Goal: Transaction & Acquisition: Purchase product/service

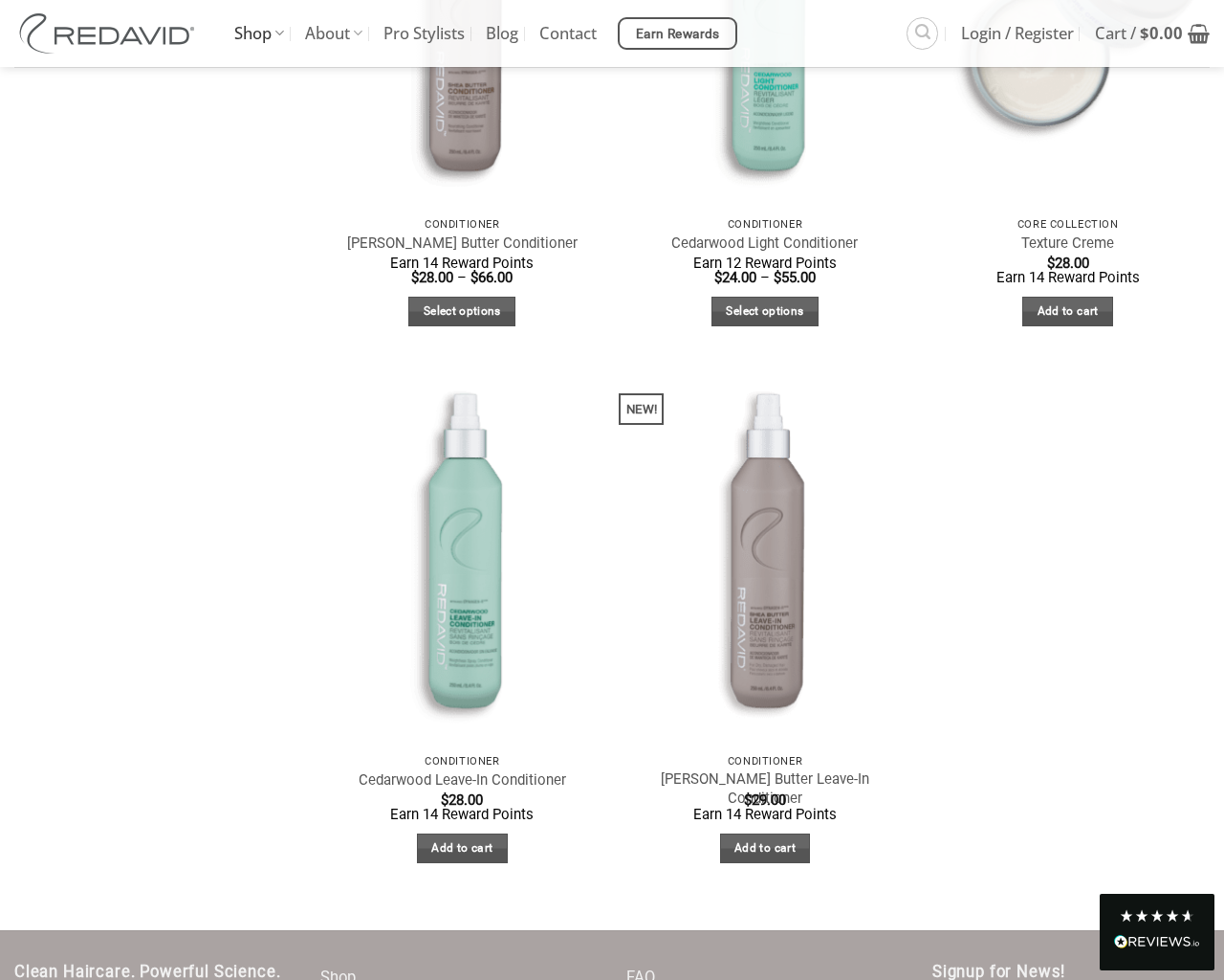
scroll to position [1110, 0]
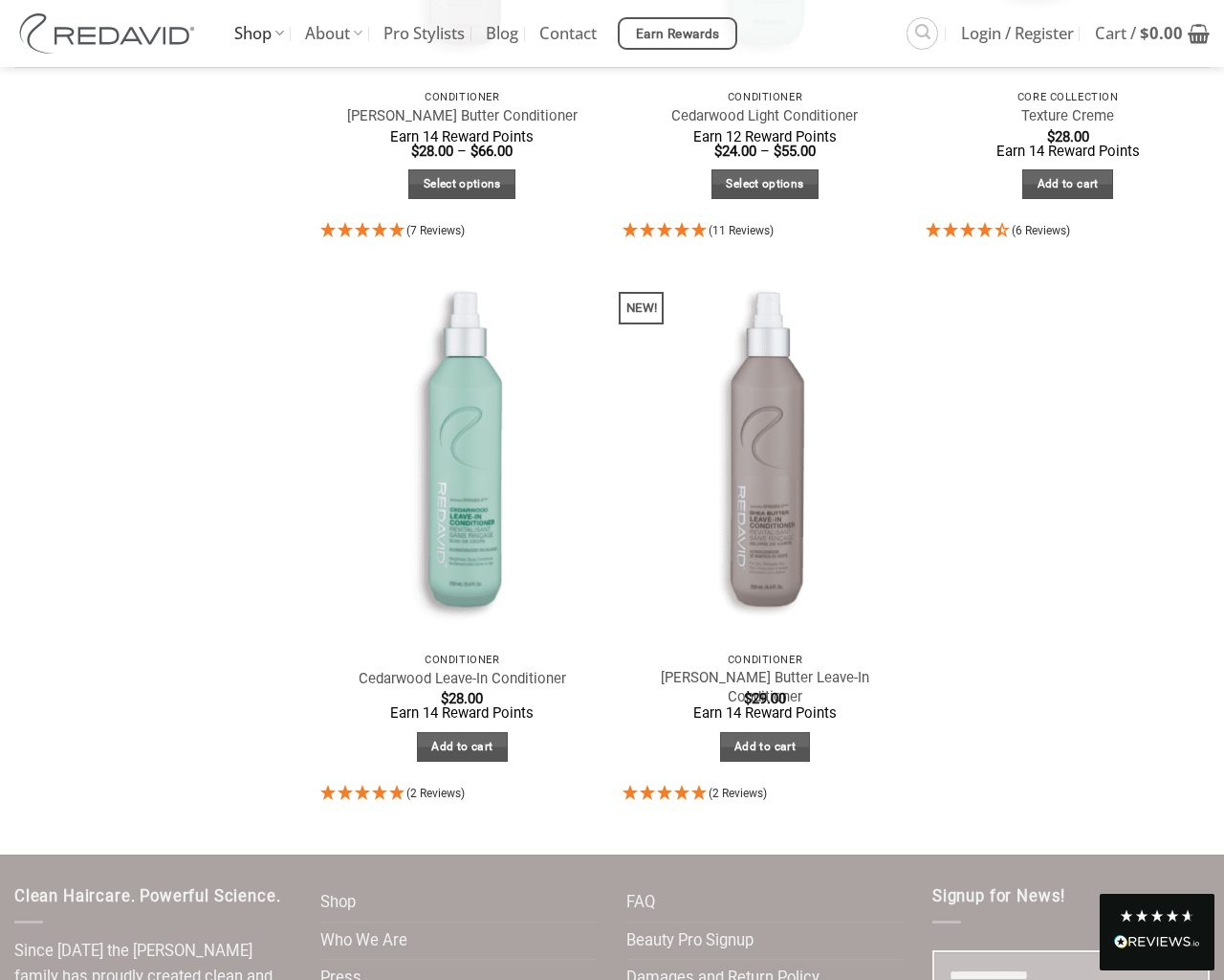
select select "**********"
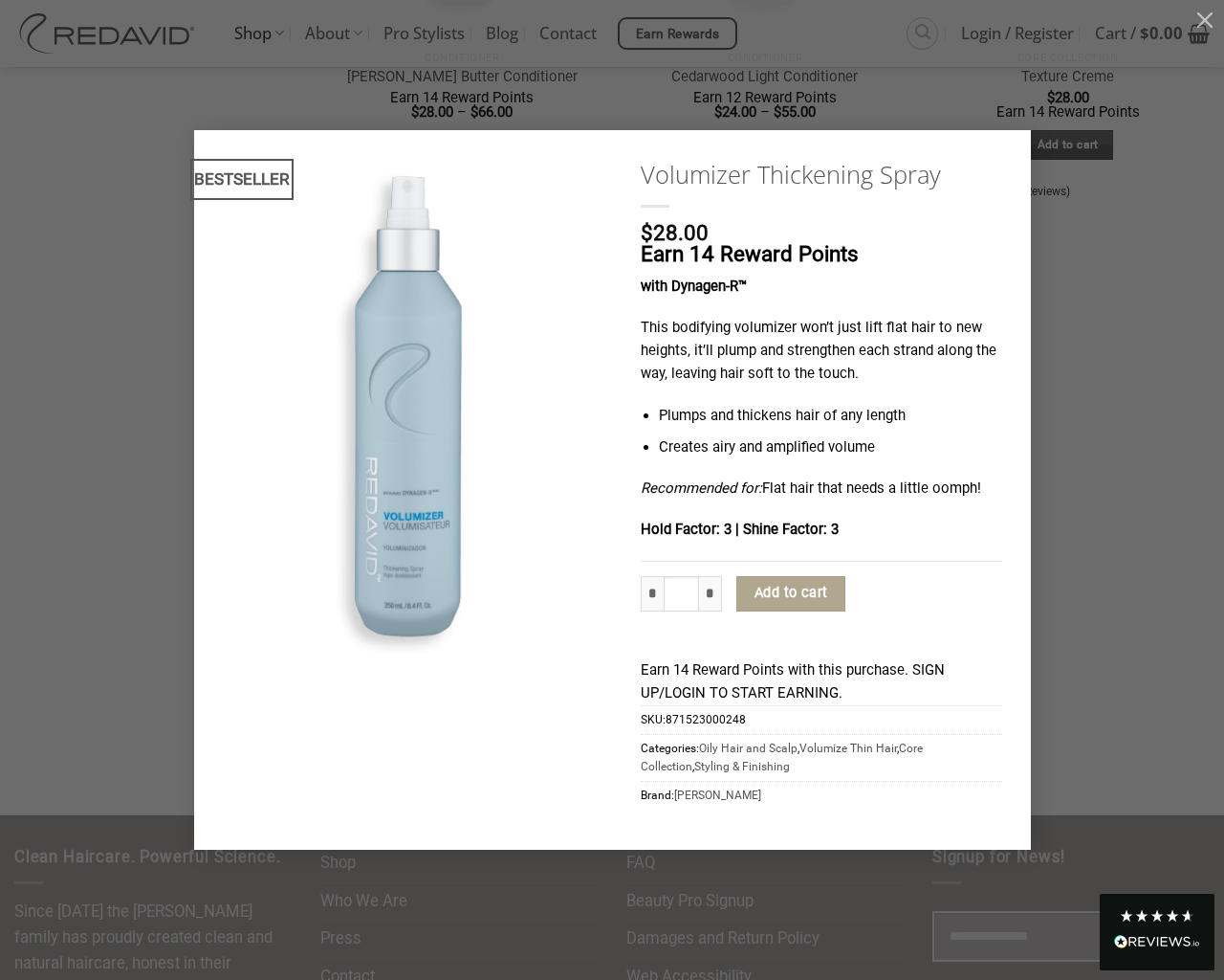
type input "*"
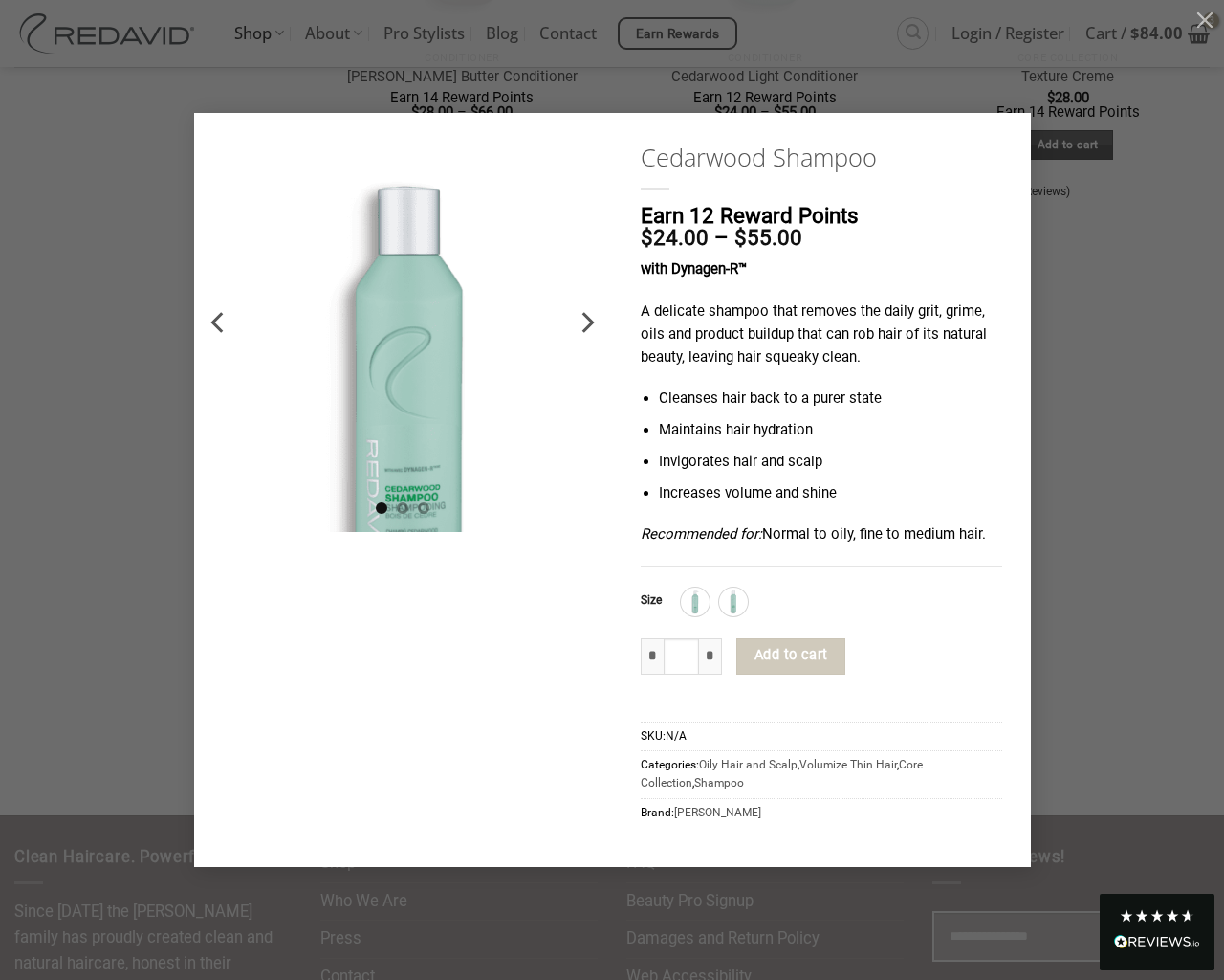
type input "*"
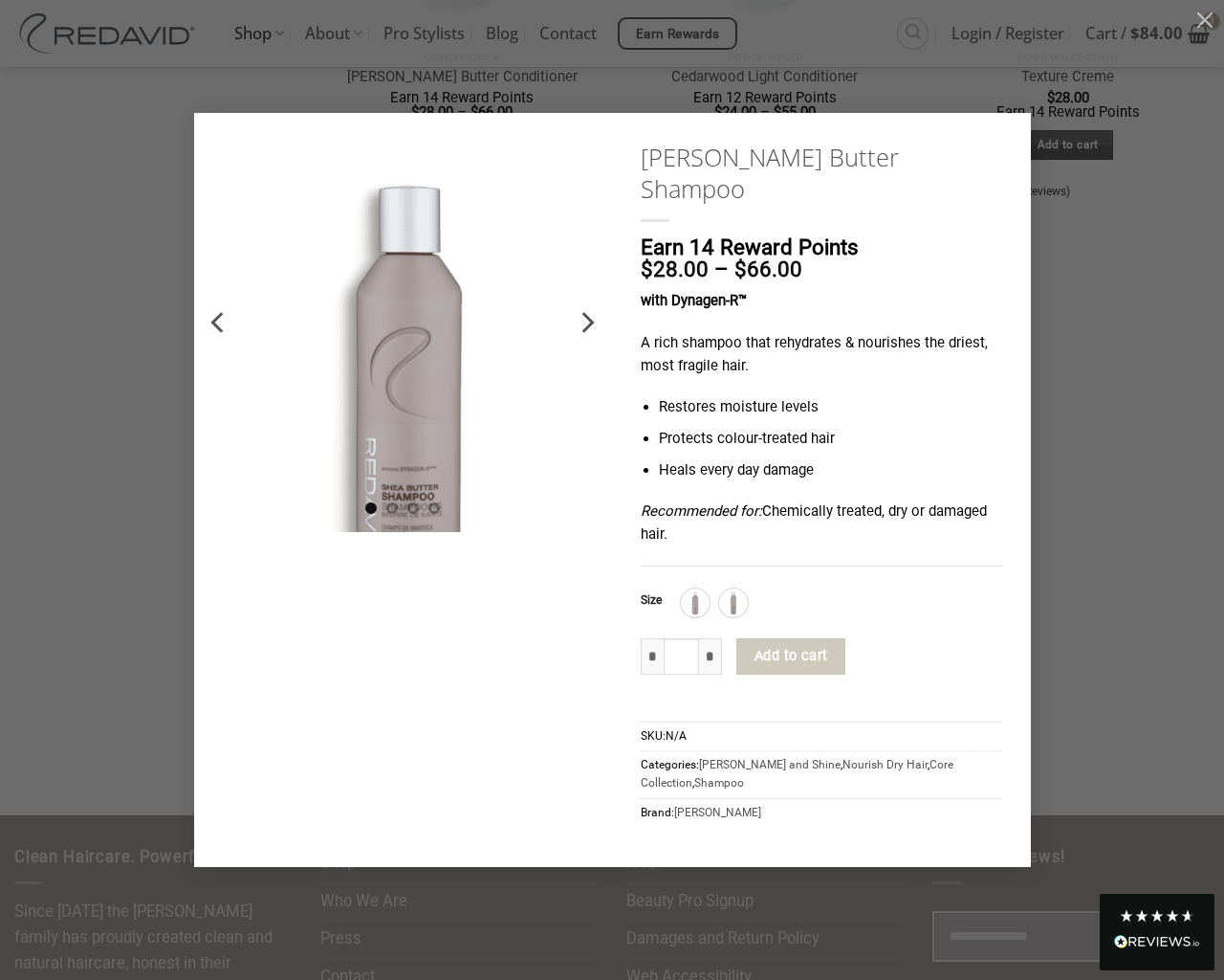
type input "*"
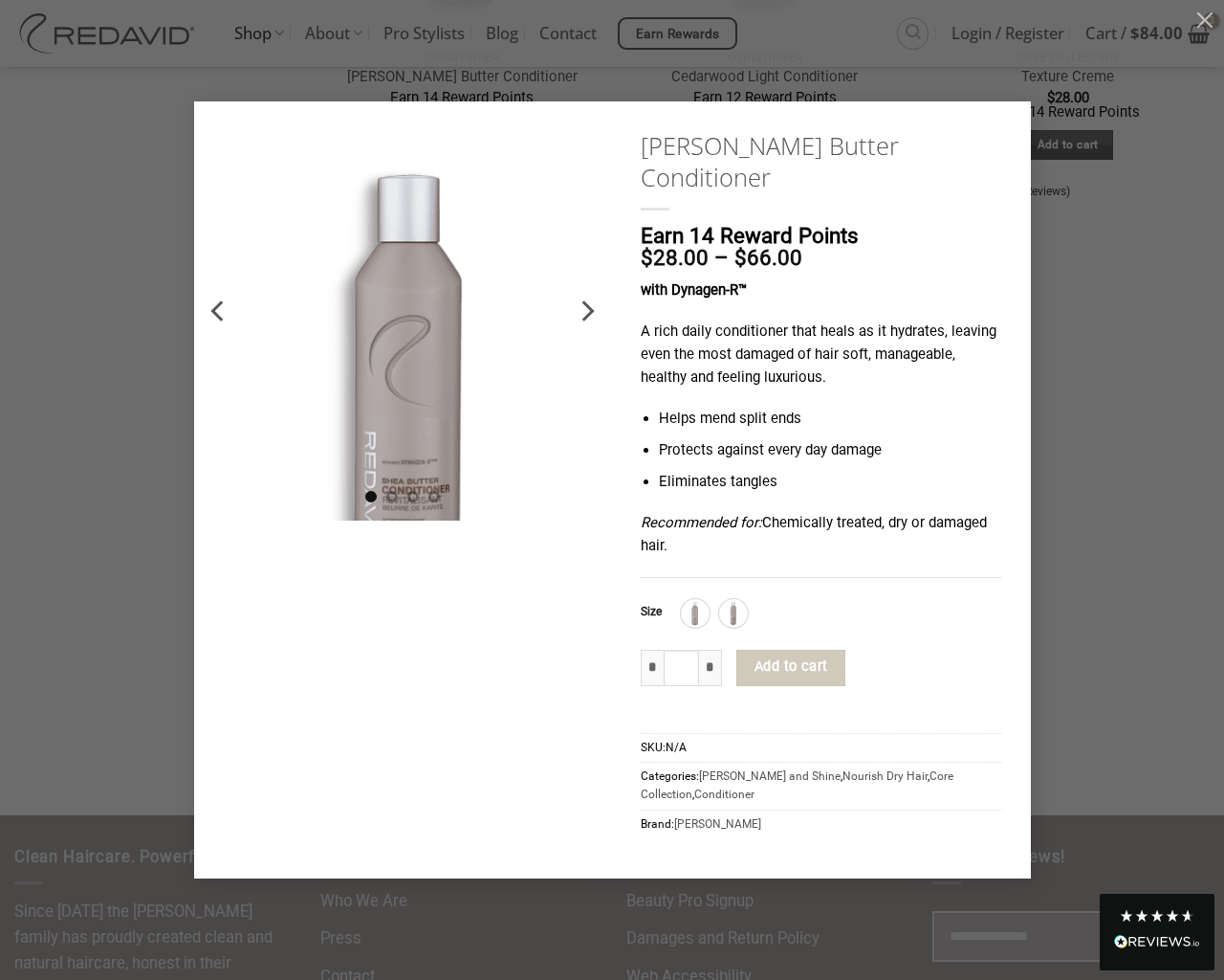
type input "*"
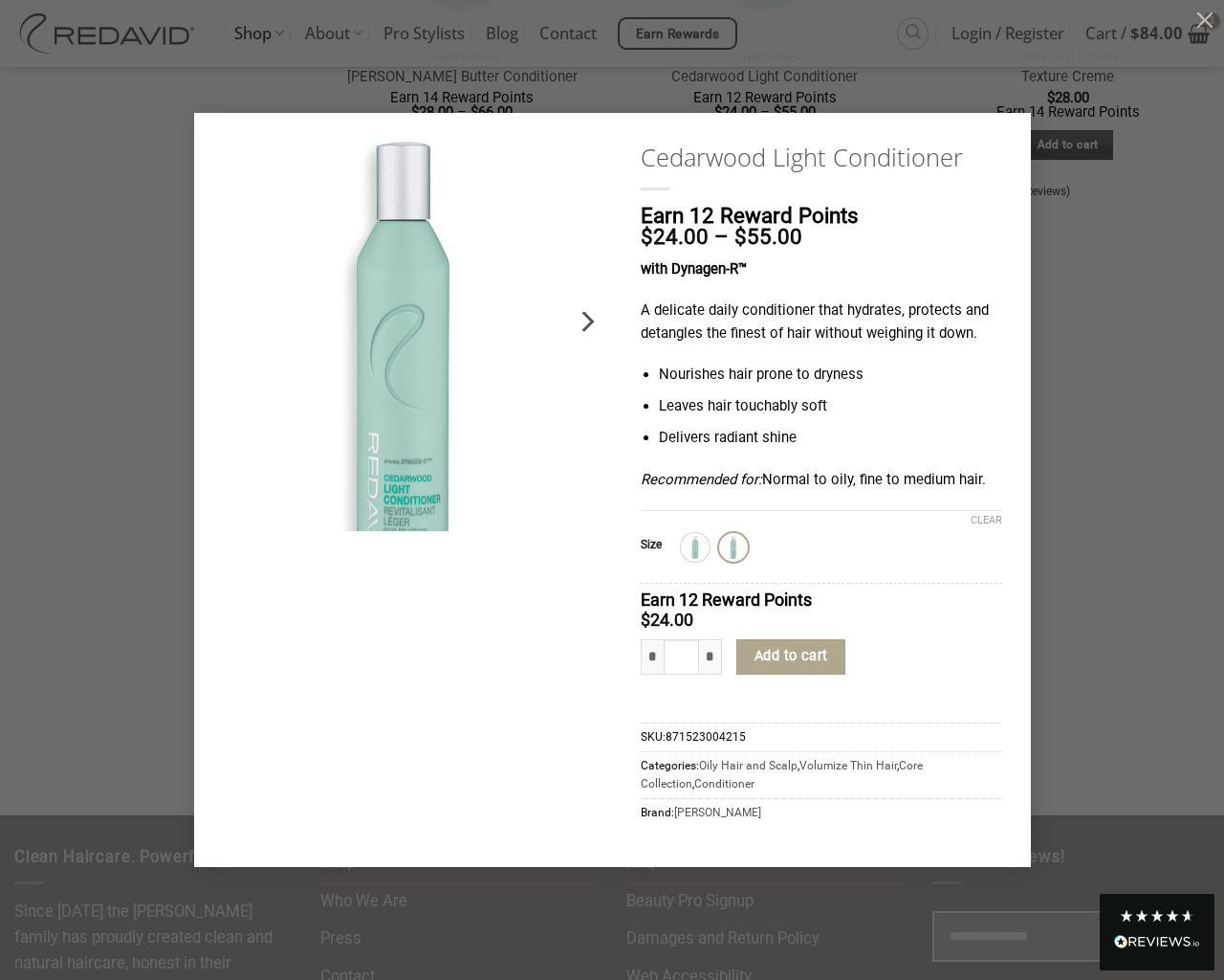
type input "*"
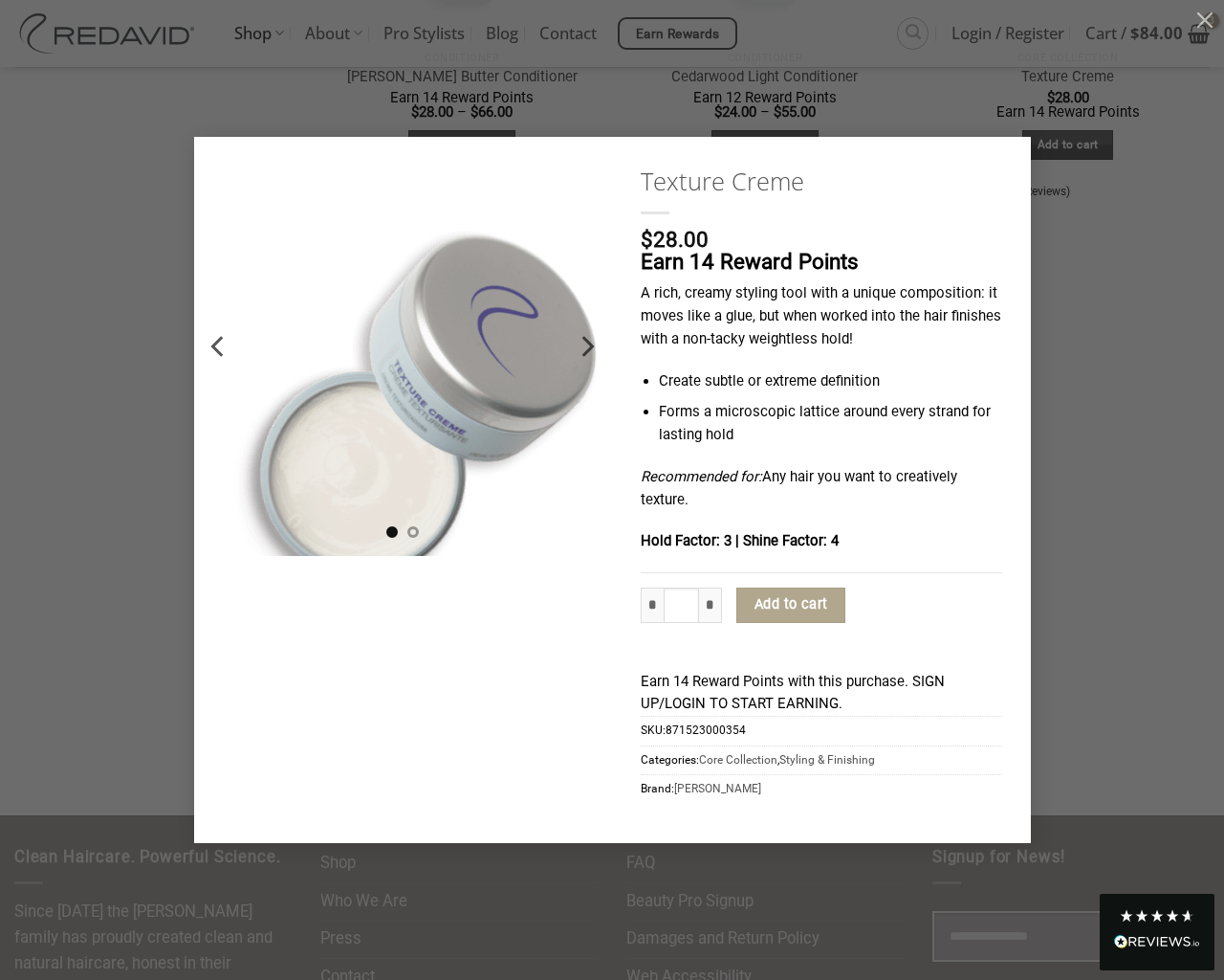
type input "*"
